Goal: Information Seeking & Learning: Learn about a topic

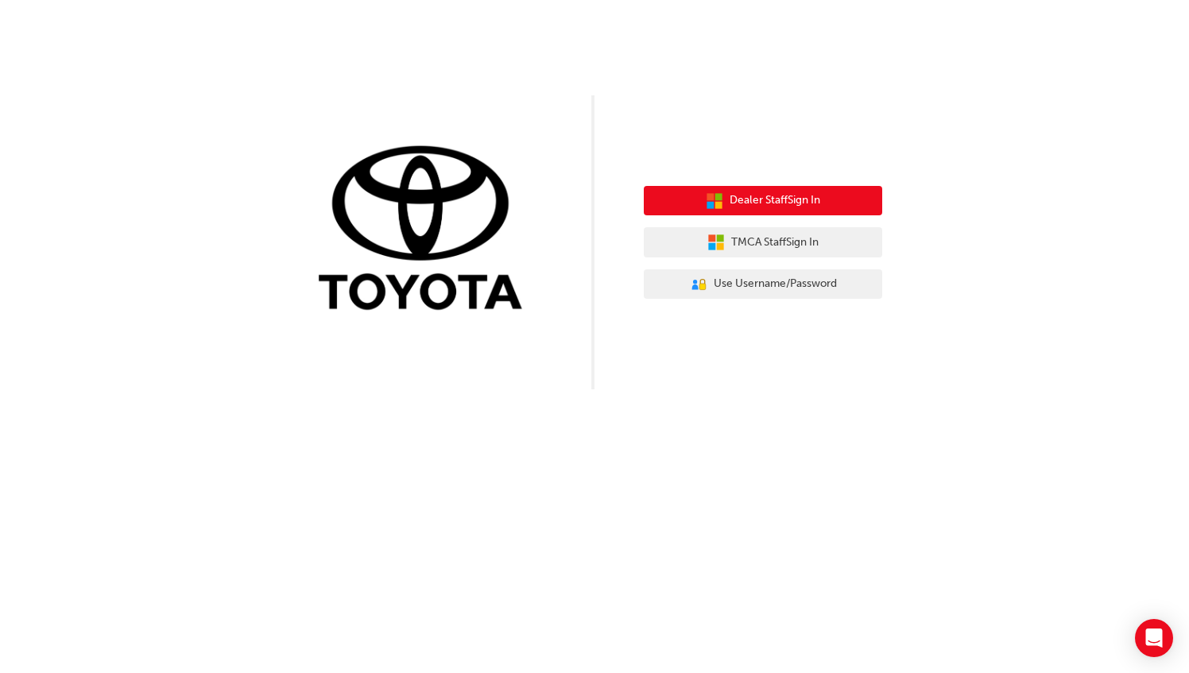
click at [760, 202] on span "Dealer Staff Sign In" at bounding box center [775, 201] width 91 height 18
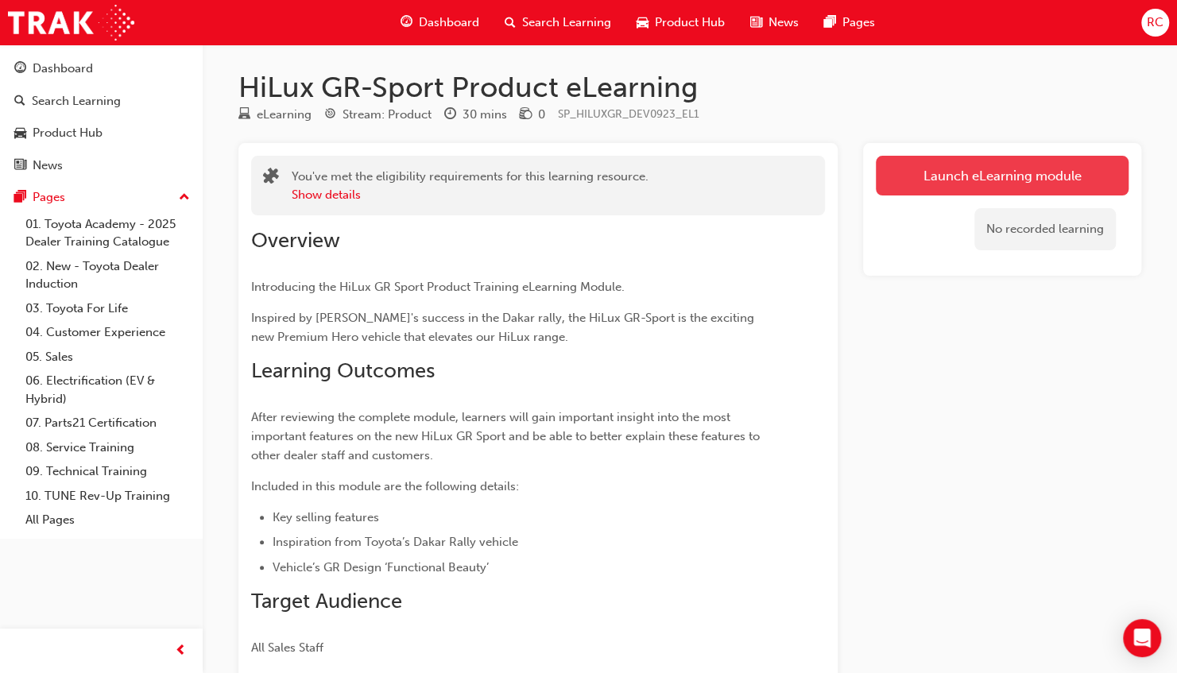
click at [1020, 171] on link "Launch eLearning module" at bounding box center [1002, 176] width 253 height 40
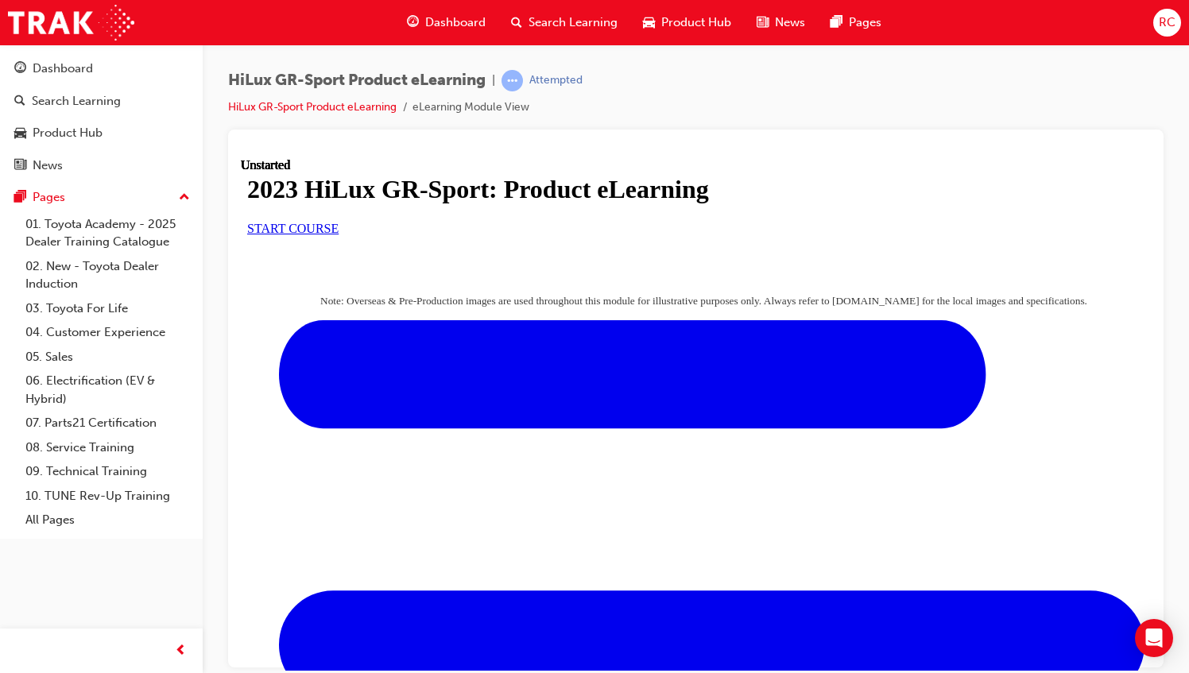
click at [339, 234] on span "START COURSE" at bounding box center [292, 228] width 91 height 14
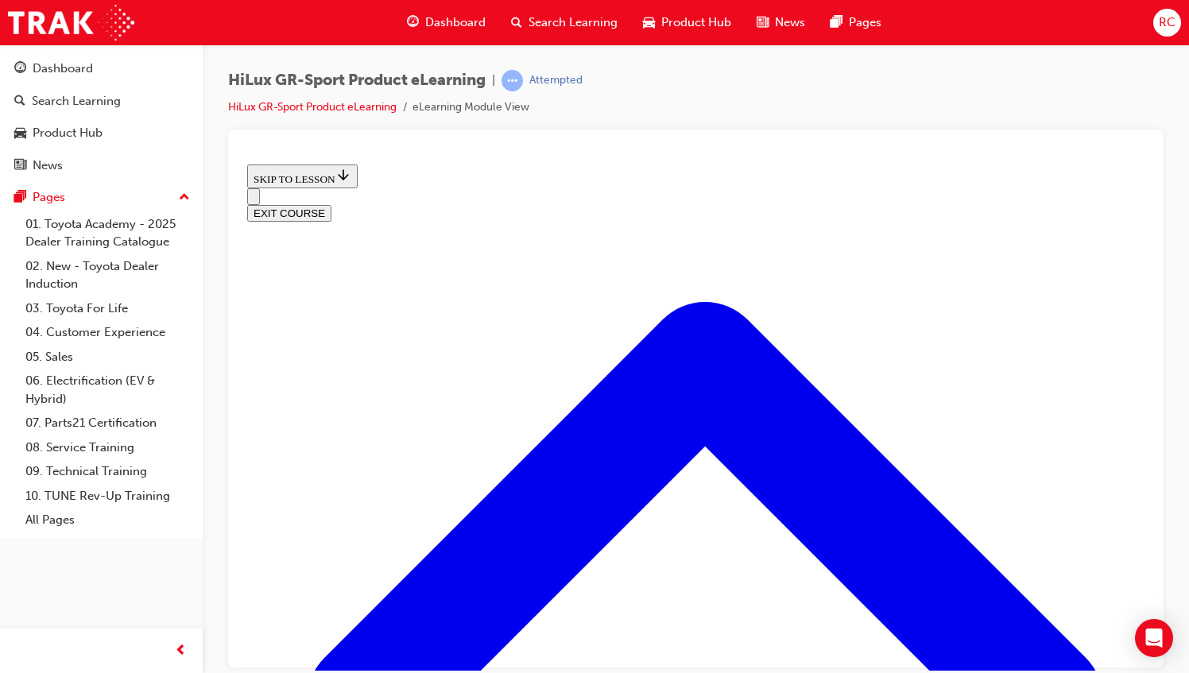
scroll to position [779, 0]
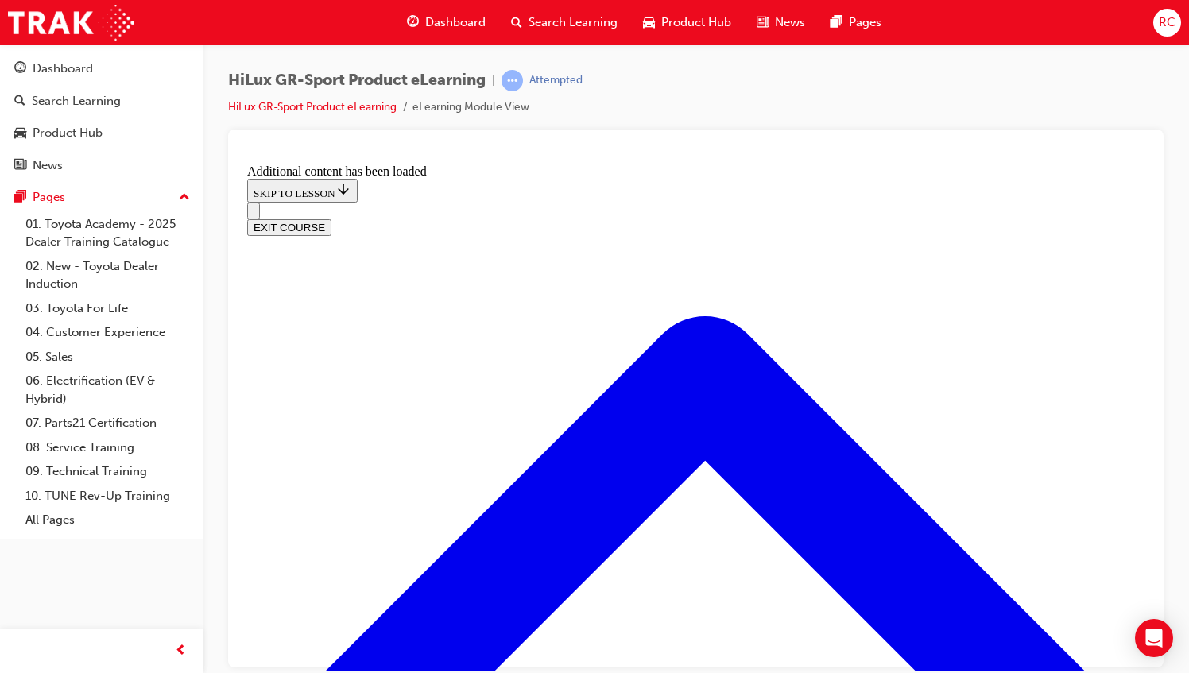
scroll to position [1503, 0]
drag, startPoint x: 777, startPoint y: 405, endPoint x: 784, endPoint y: 422, distance: 17.9
drag, startPoint x: 609, startPoint y: 596, endPoint x: 647, endPoint y: 432, distance: 168.9
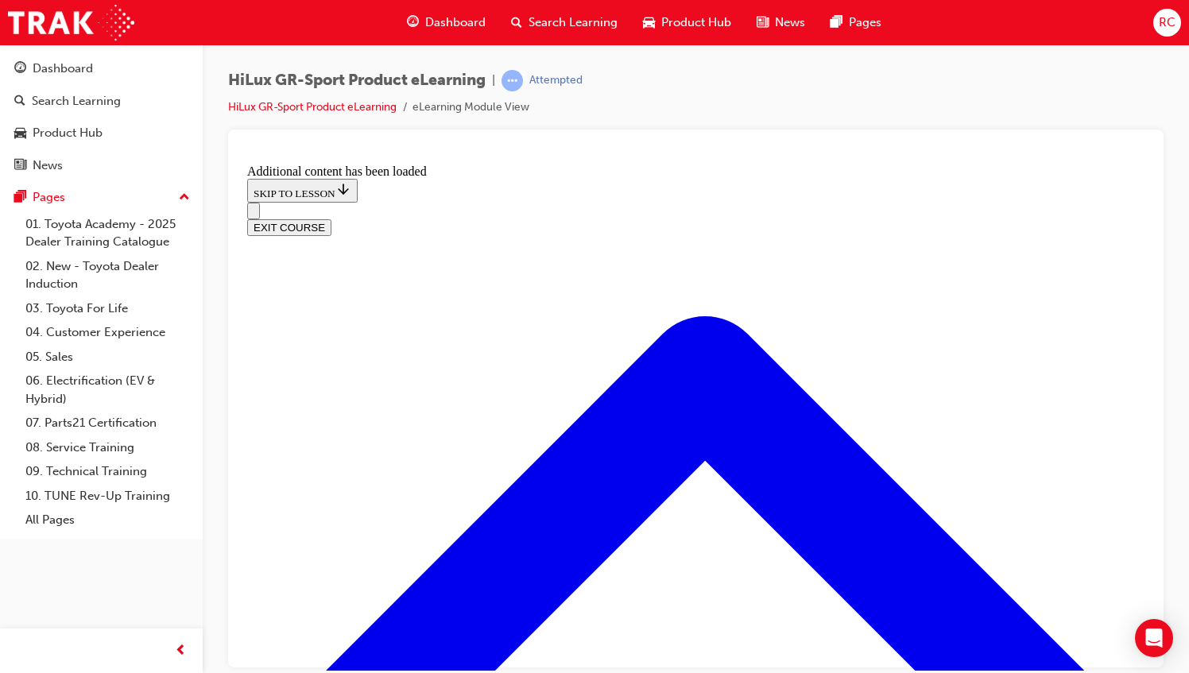
drag, startPoint x: 581, startPoint y: 579, endPoint x: 644, endPoint y: 502, distance: 99.3
drag, startPoint x: 582, startPoint y: 587, endPoint x: 663, endPoint y: 579, distance: 81.4
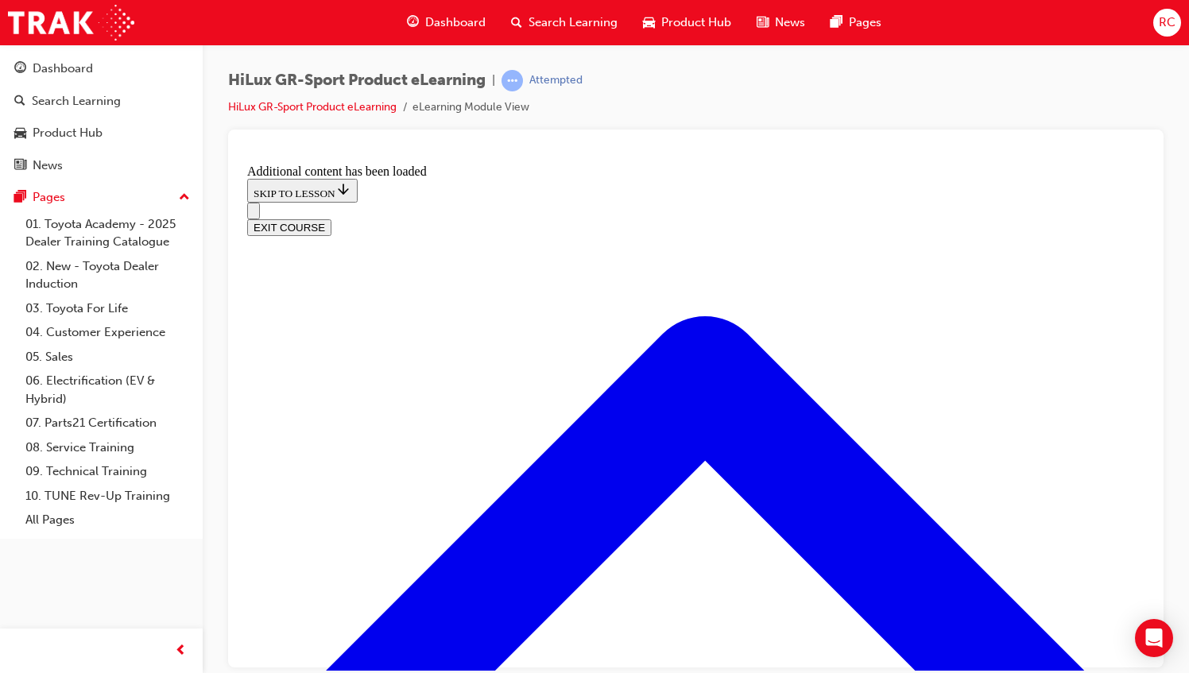
scroll to position [1693, 0]
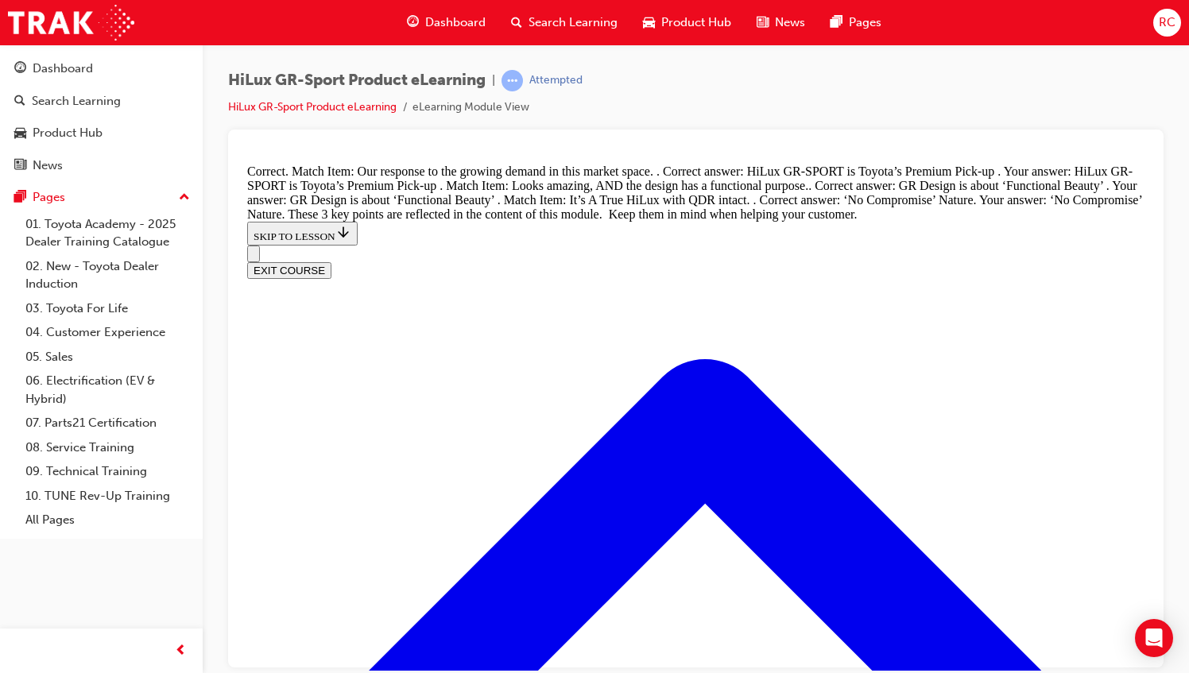
scroll to position [1890, 0]
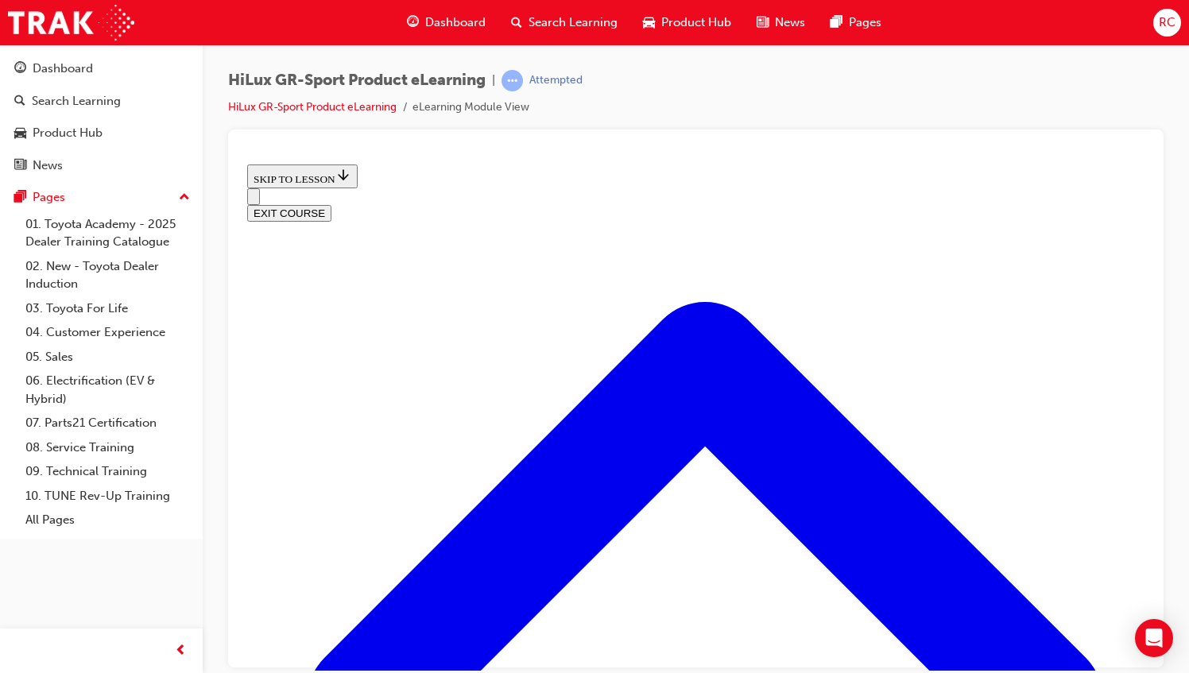
scroll to position [602, 0]
